Goal: Task Accomplishment & Management: Complete application form

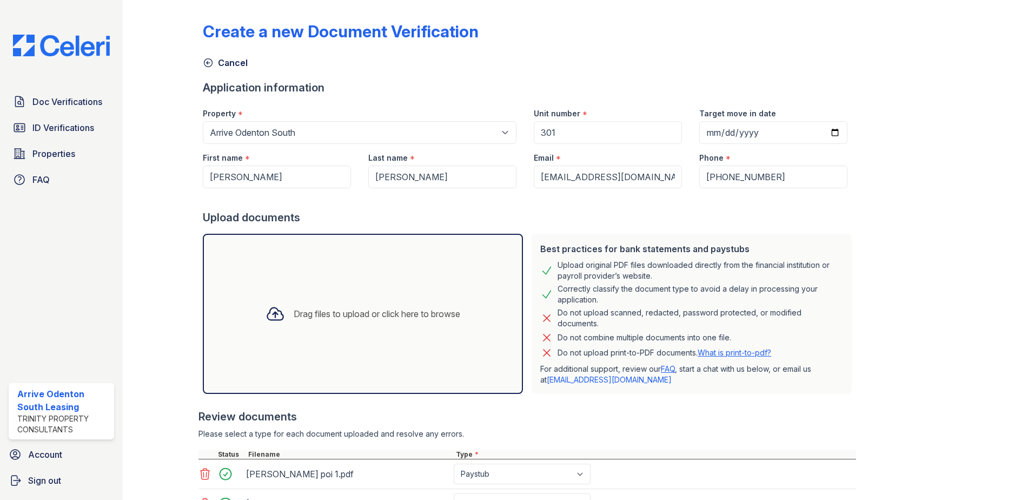
select select "1816"
select select "paystub"
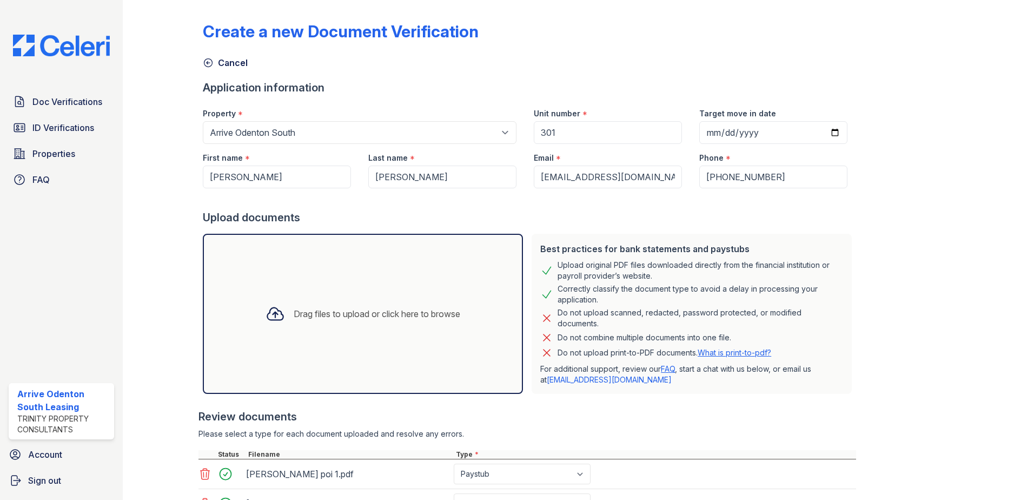
select select "bank_statement"
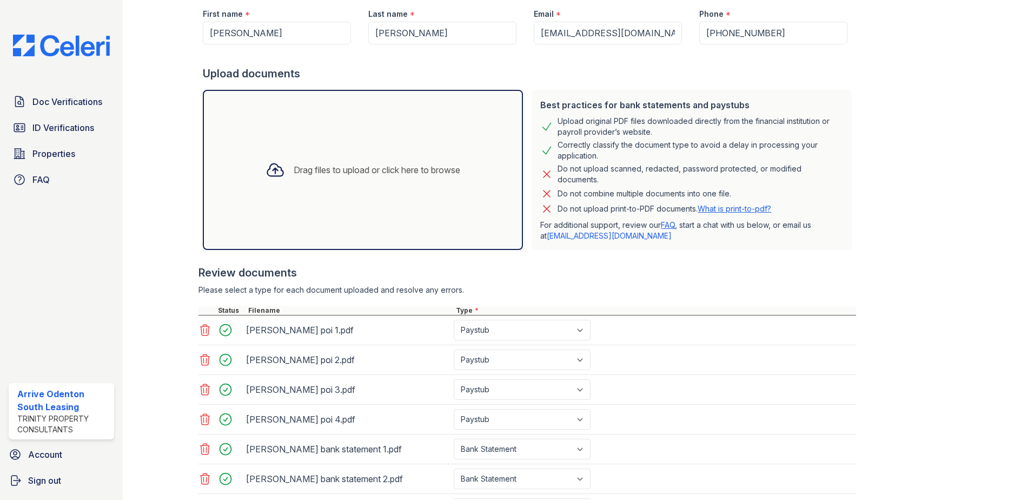
scroll to position [243, 0]
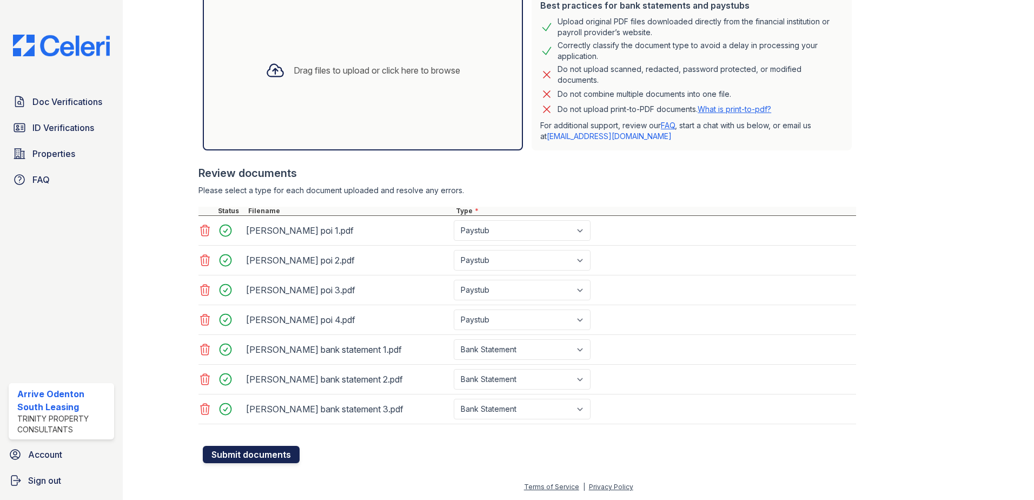
click at [269, 455] on button "Submit documents" at bounding box center [251, 454] width 97 height 17
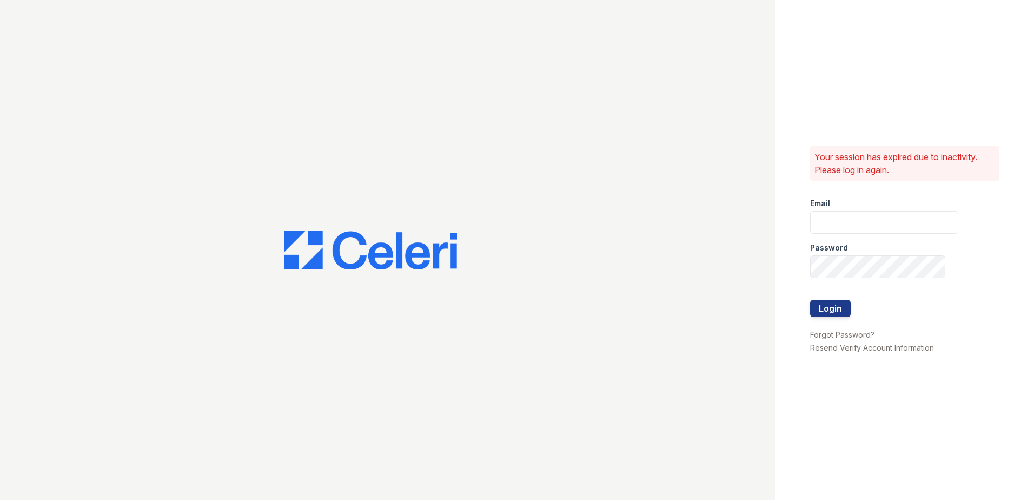
type input "arriveodentonsouth@trinity-pm.com"
click at [841, 311] on button "Login" at bounding box center [830, 308] width 41 height 17
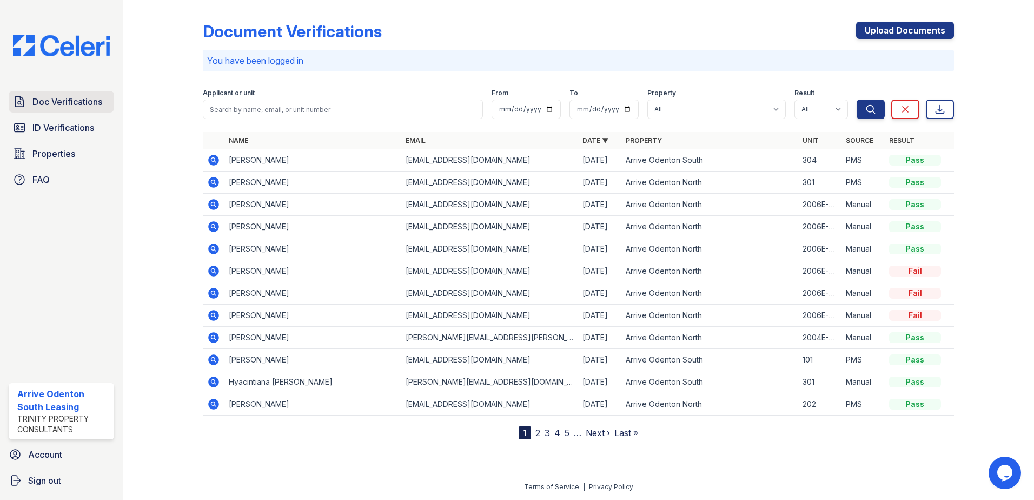
click at [54, 108] on span "Doc Verifications" at bounding box center [67, 101] width 70 height 13
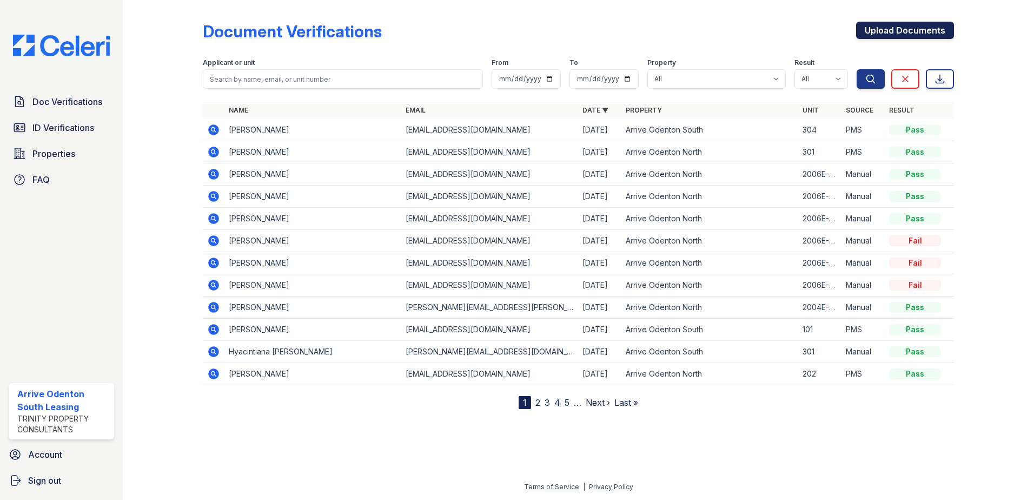
click at [911, 38] on link "Upload Documents" at bounding box center [905, 30] width 98 height 17
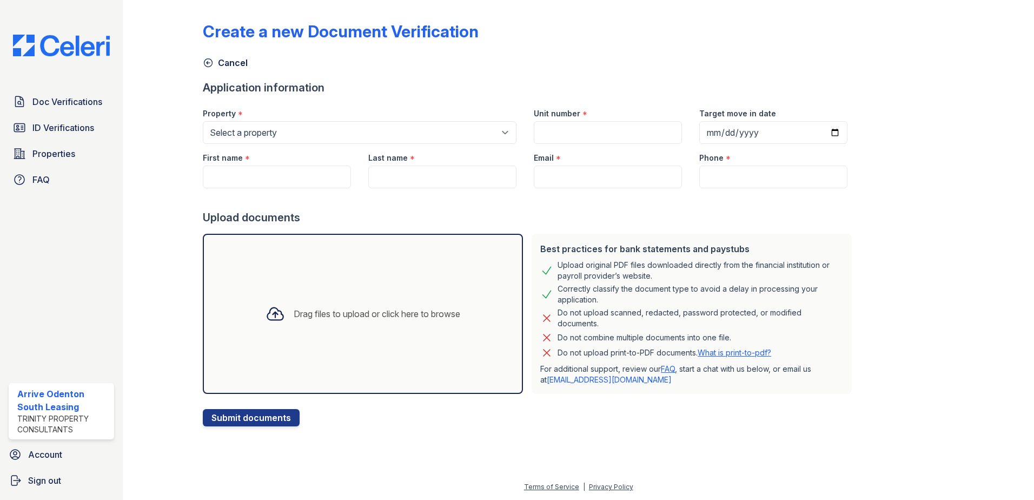
click at [903, 27] on div "Create a new Document Verification" at bounding box center [578, 36] width 751 height 28
click at [307, 125] on select "Select a property Arrive Odenton Apartment Collection Arrive Odenton North Arri…" at bounding box center [360, 132] width 314 height 23
select select "1816"
click at [203, 121] on select "Select a property Arrive Odenton Apartment Collection Arrive Odenton North Arri…" at bounding box center [360, 132] width 314 height 23
click at [274, 180] on input "First name" at bounding box center [277, 176] width 148 height 23
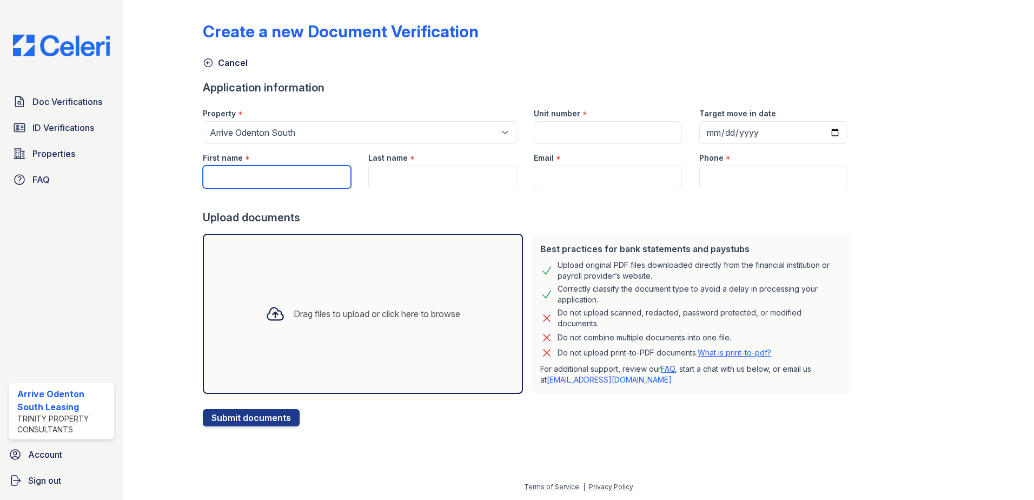
type input "[PERSON_NAME]"
type input "301"
type input "[DATE]"
type input "[PERSON_NAME]"
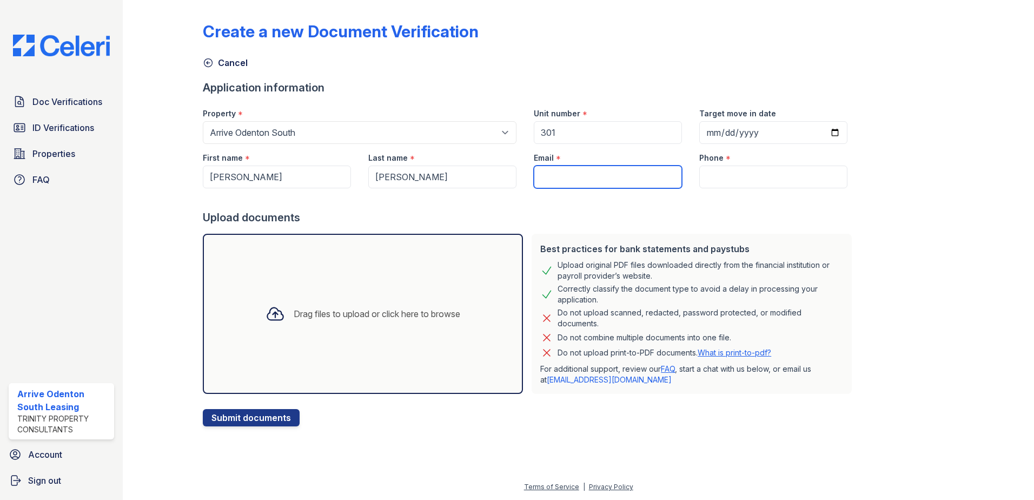
type input "[EMAIL_ADDRESS][DOMAIN_NAME]"
type input "[PHONE_NUMBER]"
click at [409, 282] on div "Drag files to upload or click here to browse" at bounding box center [363, 314] width 320 height 160
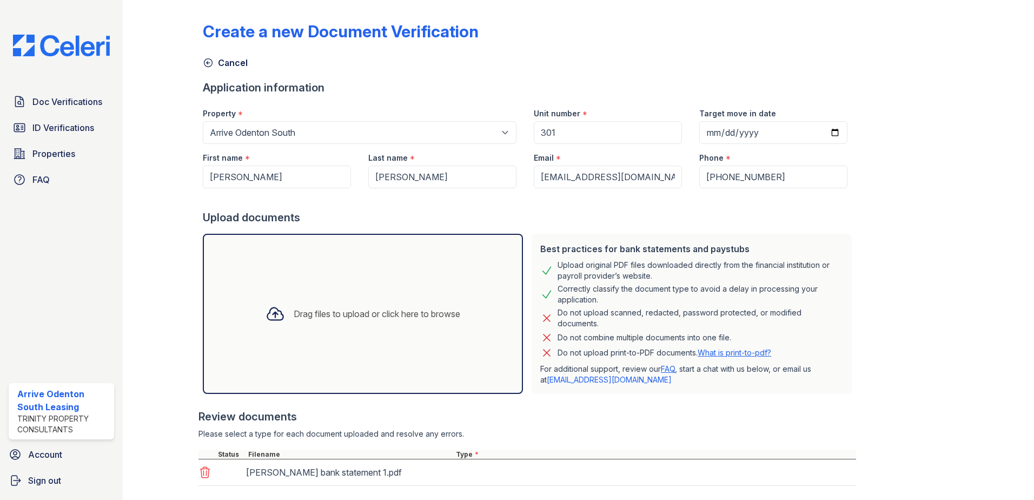
click at [301, 279] on div "Drag files to upload or click here to browse" at bounding box center [363, 314] width 320 height 160
click at [273, 282] on div "Drag files to upload or click here to browse" at bounding box center [363, 314] width 320 height 160
click at [295, 298] on div "Drag files to upload or click here to browse" at bounding box center [363, 313] width 212 height 37
click at [296, 261] on div "Drag files to upload or click here to browse" at bounding box center [363, 314] width 320 height 160
click at [333, 262] on div "Drag files to upload or click here to browse" at bounding box center [363, 314] width 320 height 160
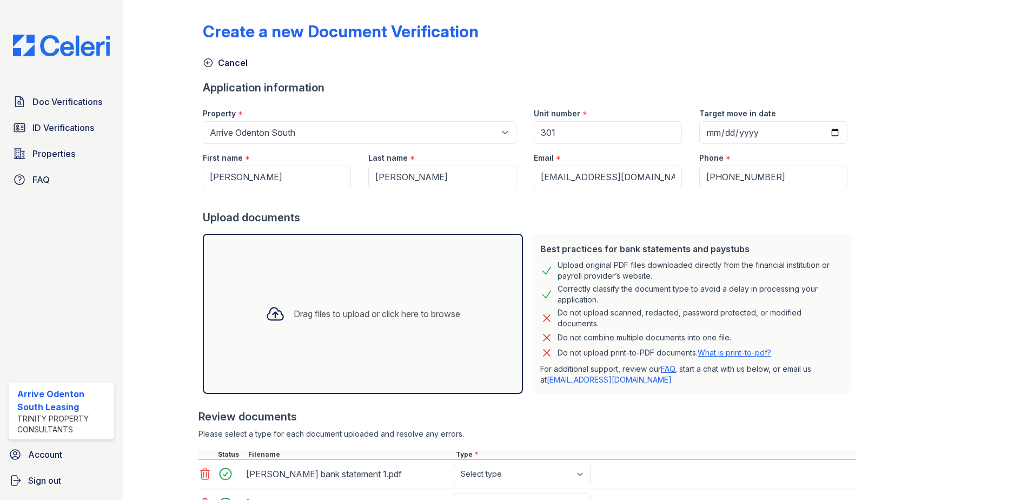
click at [258, 283] on div "Drag files to upload or click here to browse" at bounding box center [363, 314] width 320 height 160
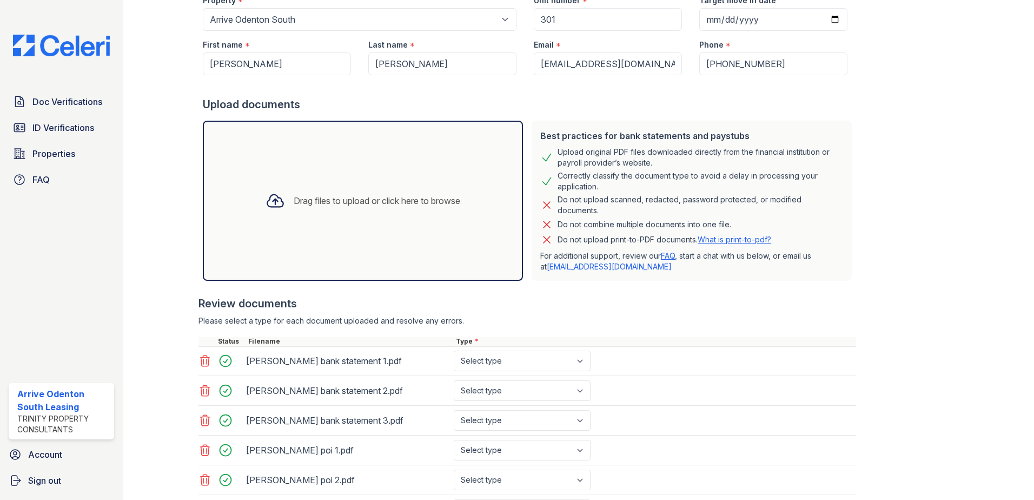
scroll to position [243, 0]
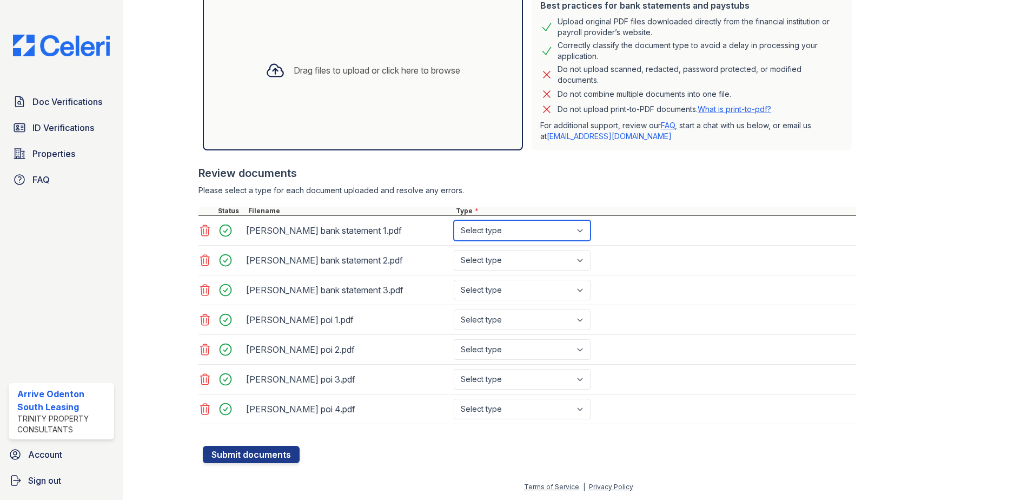
click at [470, 235] on select "Select type Paystub Bank Statement Offer Letter Tax Documents Benefit Award Let…" at bounding box center [522, 230] width 137 height 21
select select "bank_statement"
click at [454, 220] on select "Select type Paystub Bank Statement Offer Letter Tax Documents Benefit Award Let…" at bounding box center [522, 230] width 137 height 21
click at [509, 261] on select "Select type Paystub Bank Statement Offer Letter Tax Documents Benefit Award Let…" at bounding box center [522, 260] width 137 height 21
select select "bank_statement"
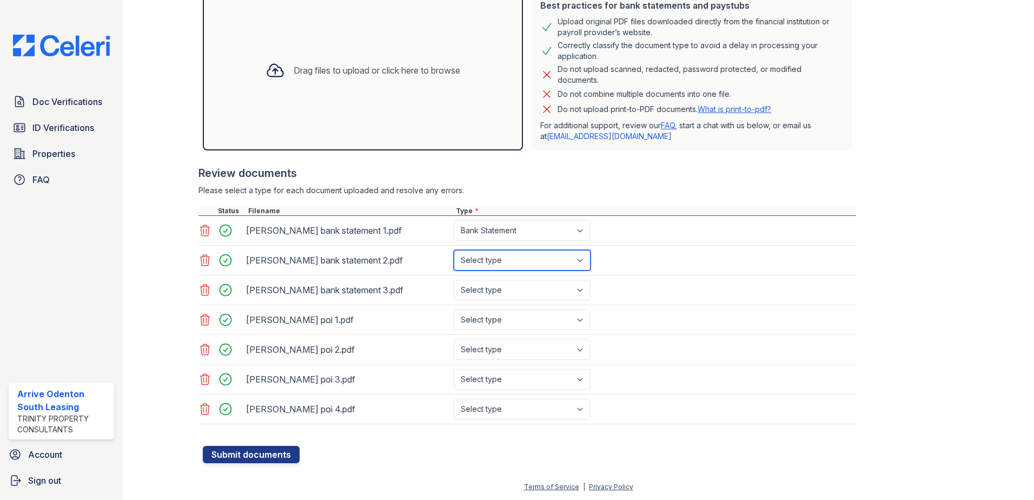
click at [454, 250] on select "Select type Paystub Bank Statement Offer Letter Tax Documents Benefit Award Let…" at bounding box center [522, 260] width 137 height 21
click at [514, 290] on select "Select type Paystub Bank Statement Offer Letter Tax Documents Benefit Award Let…" at bounding box center [522, 290] width 137 height 21
select select "bank_statement"
click at [454, 280] on select "Select type Paystub Bank Statement Offer Letter Tax Documents Benefit Award Let…" at bounding box center [522, 290] width 137 height 21
click at [504, 302] on div "[PERSON_NAME] bank statement 3.pdf Select type Paystub Bank Statement Offer Let…" at bounding box center [527, 290] width 658 height 30
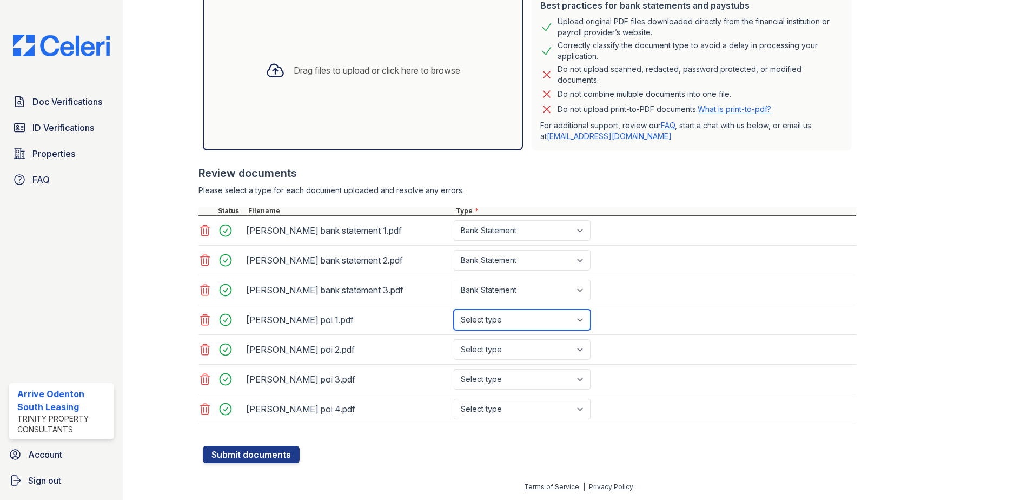
click at [502, 325] on select "Select type Paystub Bank Statement Offer Letter Tax Documents Benefit Award Let…" at bounding box center [522, 319] width 137 height 21
select select "paystub"
click at [454, 309] on select "Select type Paystub Bank Statement Offer Letter Tax Documents Benefit Award Let…" at bounding box center [522, 319] width 137 height 21
click at [510, 347] on select "Select type Paystub Bank Statement Offer Letter Tax Documents Benefit Award Let…" at bounding box center [522, 349] width 137 height 21
select select "paystub"
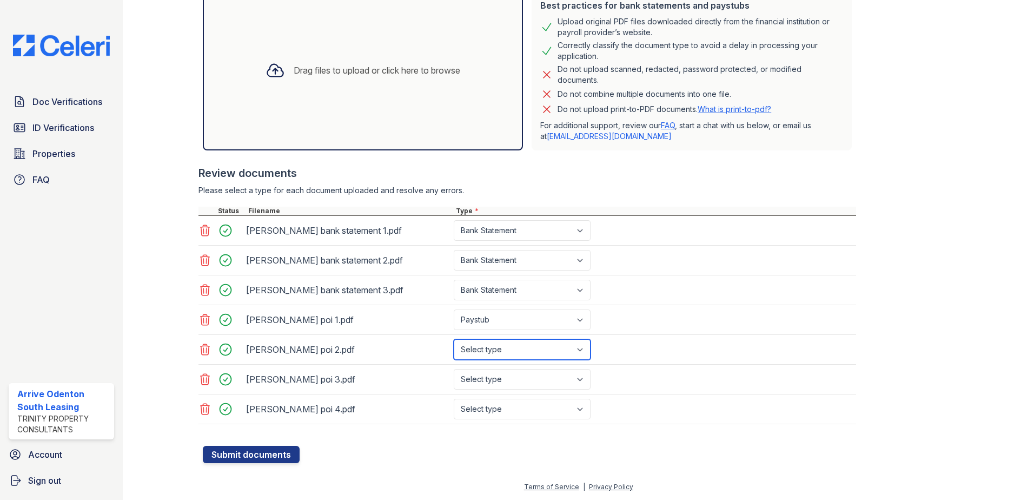
click at [454, 339] on select "Select type Paystub Bank Statement Offer Letter Tax Documents Benefit Award Let…" at bounding box center [522, 349] width 137 height 21
click at [510, 382] on select "Select type Paystub Bank Statement Offer Letter Tax Documents Benefit Award Let…" at bounding box center [522, 379] width 137 height 21
select select "paystub"
click at [454, 369] on select "Select type Paystub Bank Statement Offer Letter Tax Documents Benefit Award Let…" at bounding box center [522, 379] width 137 height 21
click at [512, 406] on select "Select type Paystub Bank Statement Offer Letter Tax Documents Benefit Award Let…" at bounding box center [522, 409] width 137 height 21
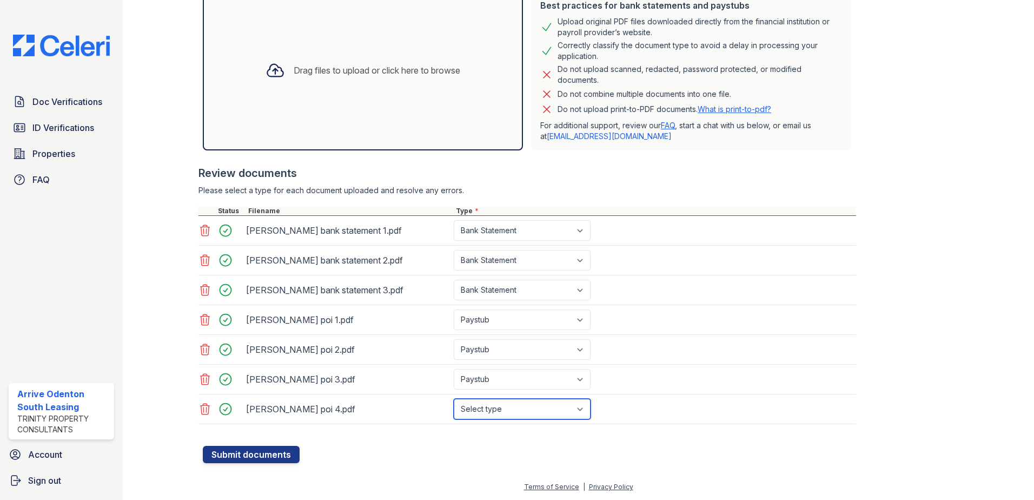
select select "paystub"
click at [454, 399] on select "Select type Paystub Bank Statement Offer Letter Tax Documents Benefit Award Let…" at bounding box center [522, 409] width 137 height 21
click at [237, 459] on button "Submit documents" at bounding box center [251, 454] width 97 height 17
